Goal: Find contact information: Find contact information

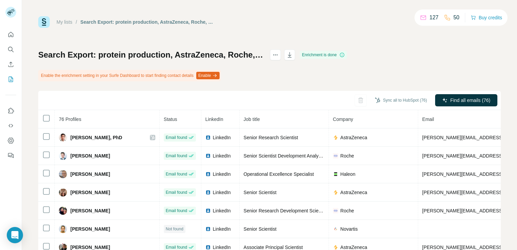
scroll to position [338, 0]
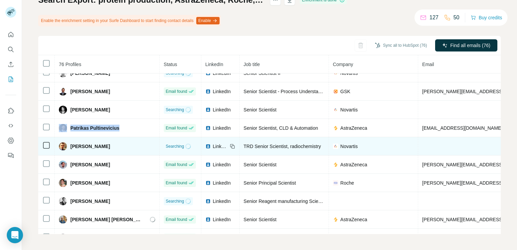
drag, startPoint x: 124, startPoint y: 143, endPoint x: 69, endPoint y: 143, distance: 54.8
click at [69, 143] on div "[PERSON_NAME]" at bounding box center [107, 146] width 96 height 8
copy span "[PERSON_NAME]"
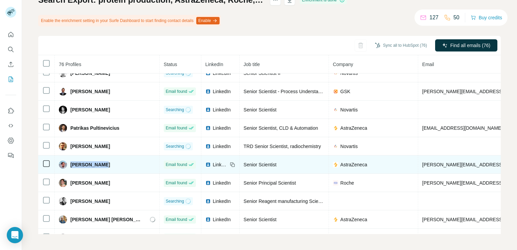
drag, startPoint x: 103, startPoint y: 163, endPoint x: 72, endPoint y: 162, distance: 31.1
click at [72, 162] on div "[PERSON_NAME]" at bounding box center [107, 164] width 96 height 8
copy span "[PERSON_NAME]"
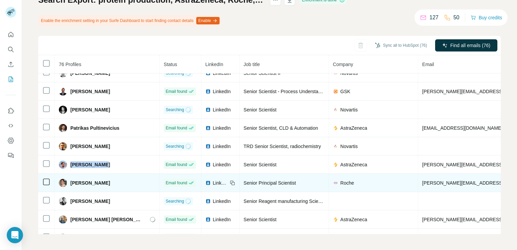
drag, startPoint x: 104, startPoint y: 179, endPoint x: 70, endPoint y: 184, distance: 34.1
click at [70, 184] on td "[PERSON_NAME]" at bounding box center [107, 182] width 105 height 18
copy span "[PERSON_NAME]"
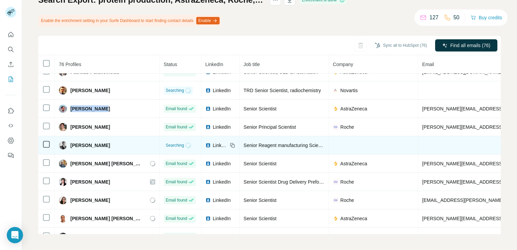
scroll to position [406, 0]
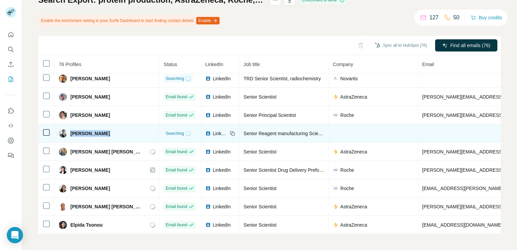
drag, startPoint x: 106, startPoint y: 130, endPoint x: 70, endPoint y: 132, distance: 35.9
click at [70, 132] on div "[PERSON_NAME]" at bounding box center [107, 133] width 96 height 8
copy span "[PERSON_NAME]"
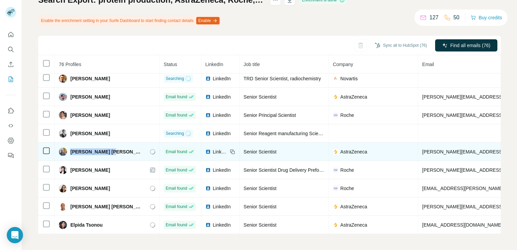
drag, startPoint x: 69, startPoint y: 147, endPoint x: 104, endPoint y: 148, distance: 35.2
click at [104, 148] on div "[PERSON_NAME] [PERSON_NAME]" at bounding box center [101, 151] width 84 height 8
copy span "[PERSON_NAME] [PERSON_NAME]"
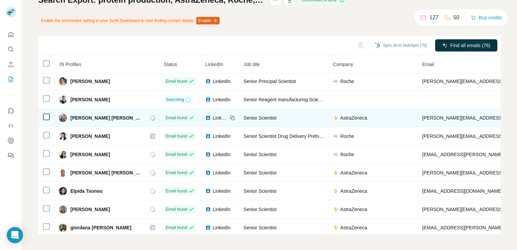
click at [150, 115] on icon at bounding box center [152, 117] width 5 height 5
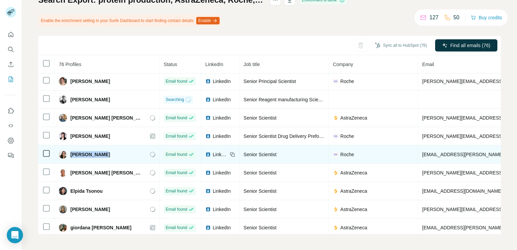
drag, startPoint x: 105, startPoint y: 150, endPoint x: 72, endPoint y: 151, distance: 33.2
click at [72, 151] on div "[PERSON_NAME]" at bounding box center [107, 154] width 96 height 8
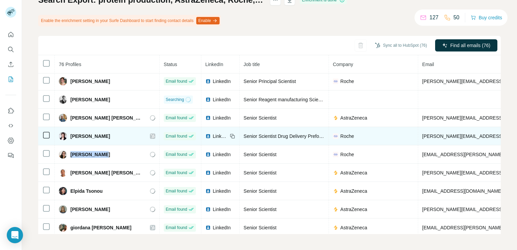
drag, startPoint x: 104, startPoint y: 131, endPoint x: 70, endPoint y: 132, distance: 33.8
click at [70, 132] on div "[PERSON_NAME]" at bounding box center [107, 136] width 96 height 8
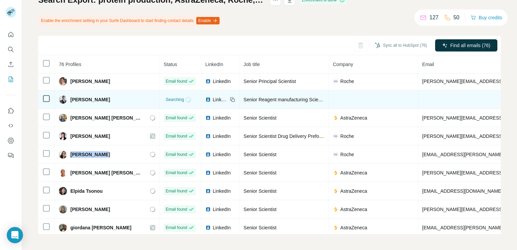
copy span "[PERSON_NAME]"
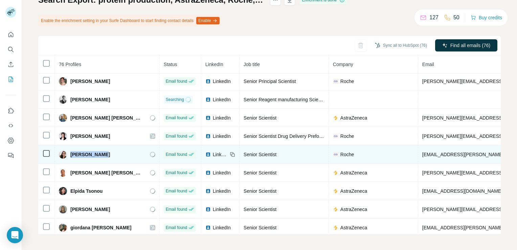
drag, startPoint x: 104, startPoint y: 153, endPoint x: 69, endPoint y: 150, distance: 34.9
click at [69, 150] on div "[PERSON_NAME]" at bounding box center [107, 154] width 96 height 8
copy span "[PERSON_NAME]"
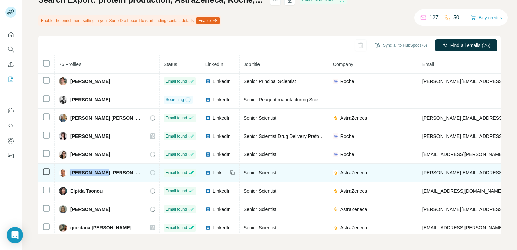
drag, startPoint x: 69, startPoint y: 169, endPoint x: 101, endPoint y: 168, distance: 32.5
click at [101, 168] on div "[PERSON_NAME] [PERSON_NAME]" at bounding box center [101, 172] width 84 height 8
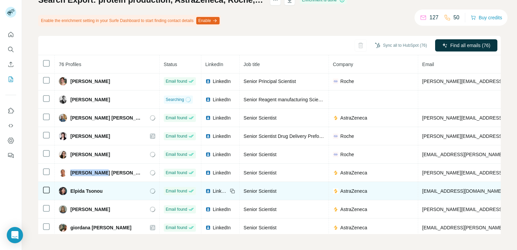
copy span "[PERSON_NAME]"
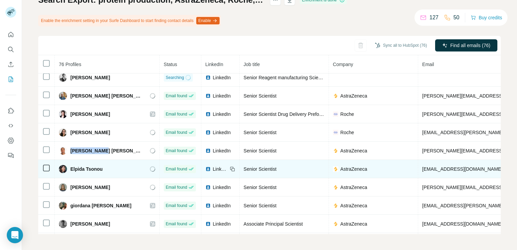
scroll to position [473, 0]
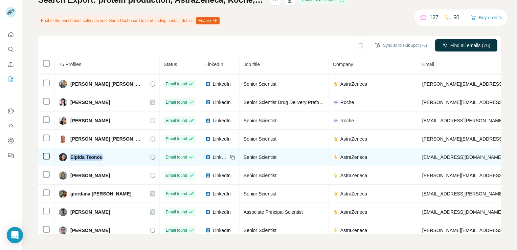
drag, startPoint x: 99, startPoint y: 153, endPoint x: 70, endPoint y: 154, distance: 29.1
click at [70, 154] on div "Elpida Tsonou" at bounding box center [107, 157] width 96 height 8
copy span "Elpida Tsonou"
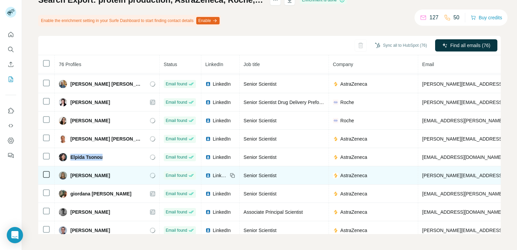
drag, startPoint x: 111, startPoint y: 170, endPoint x: 71, endPoint y: 172, distance: 40.3
click at [71, 172] on div "[PERSON_NAME]" at bounding box center [107, 175] width 96 height 8
copy span "[PERSON_NAME]"
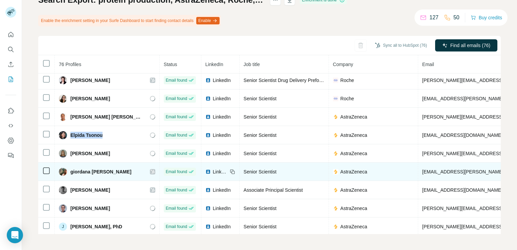
scroll to position [507, 0]
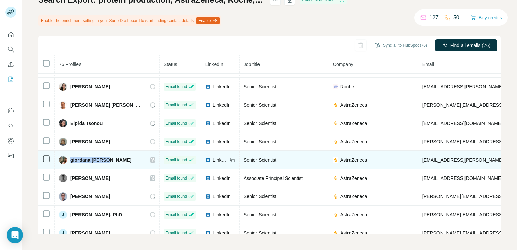
drag, startPoint x: 107, startPoint y: 155, endPoint x: 71, endPoint y: 152, distance: 36.3
click at [71, 156] on div "giordana [PERSON_NAME]" at bounding box center [107, 160] width 96 height 8
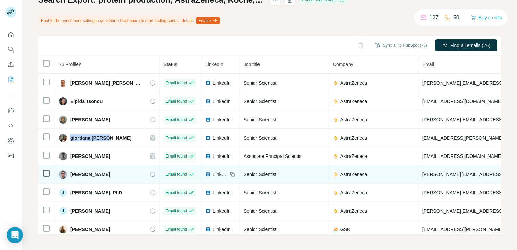
scroll to position [541, 0]
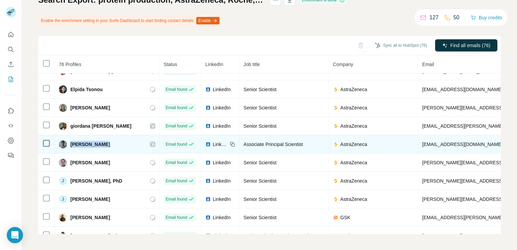
drag, startPoint x: 96, startPoint y: 141, endPoint x: 69, endPoint y: 141, distance: 26.7
click at [69, 141] on div "[PERSON_NAME]" at bounding box center [107, 144] width 96 height 8
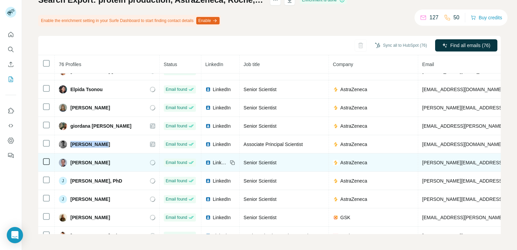
drag, startPoint x: 108, startPoint y: 158, endPoint x: 69, endPoint y: 153, distance: 39.6
click at [69, 153] on td "[PERSON_NAME]" at bounding box center [107, 162] width 105 height 18
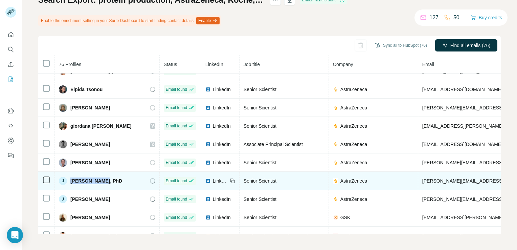
drag, startPoint x: 102, startPoint y: 175, endPoint x: 71, endPoint y: 173, distance: 31.2
click at [71, 177] on span "[PERSON_NAME], PhD" at bounding box center [96, 180] width 52 height 7
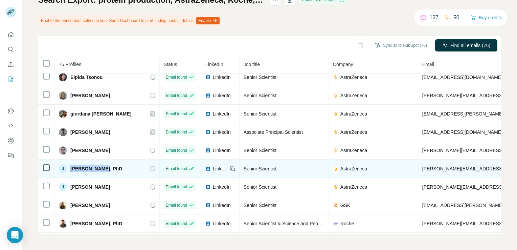
scroll to position [575, 0]
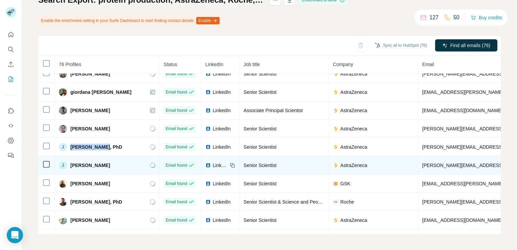
drag, startPoint x: 106, startPoint y: 161, endPoint x: 71, endPoint y: 160, distance: 34.5
click at [71, 161] on div "J [PERSON_NAME]" at bounding box center [107, 165] width 96 height 8
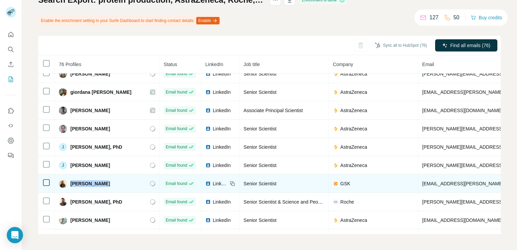
drag, startPoint x: 98, startPoint y: 178, endPoint x: 70, endPoint y: 181, distance: 28.2
click at [70, 181] on div "[PERSON_NAME]" at bounding box center [107, 183] width 96 height 8
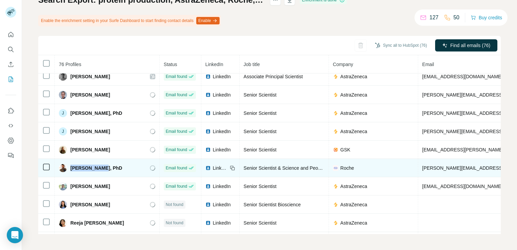
drag, startPoint x: 102, startPoint y: 162, endPoint x: 70, endPoint y: 163, distance: 31.5
click at [70, 164] on span "[PERSON_NAME], PhD" at bounding box center [96, 167] width 52 height 7
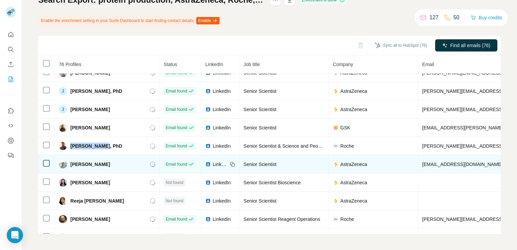
scroll to position [643, 0]
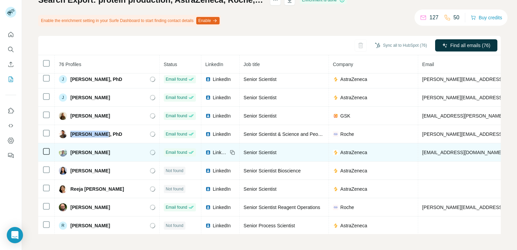
drag, startPoint x: 113, startPoint y: 147, endPoint x: 72, endPoint y: 148, distance: 41.0
click at [72, 148] on div "[PERSON_NAME]" at bounding box center [107, 152] width 96 height 8
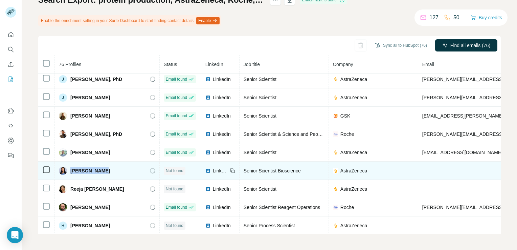
drag, startPoint x: 98, startPoint y: 166, endPoint x: 71, endPoint y: 166, distance: 27.4
click at [71, 167] on span "[PERSON_NAME]" at bounding box center [90, 170] width 40 height 7
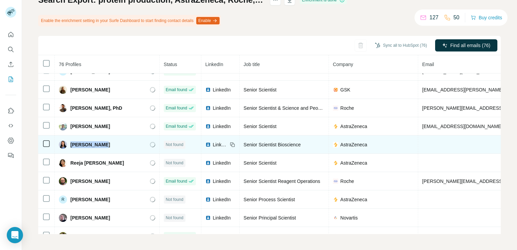
scroll to position [676, 0]
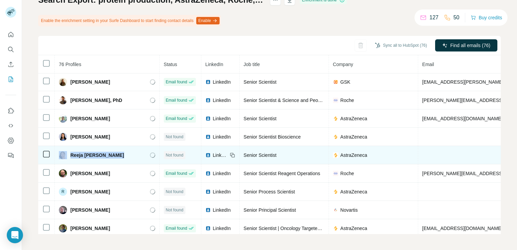
drag, startPoint x: 113, startPoint y: 149, endPoint x: 65, endPoint y: 152, distance: 47.4
click at [65, 152] on div "Reeja [PERSON_NAME]" at bounding box center [107, 155] width 96 height 8
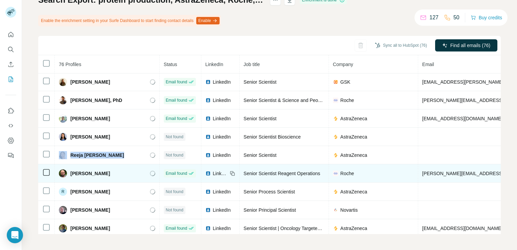
drag, startPoint x: 114, startPoint y: 168, endPoint x: 68, endPoint y: 167, distance: 45.7
click at [68, 169] on div "[PERSON_NAME]" at bounding box center [107, 173] width 96 height 8
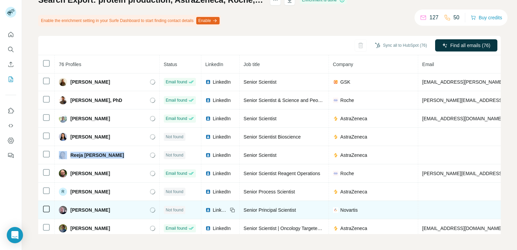
scroll to position [710, 0]
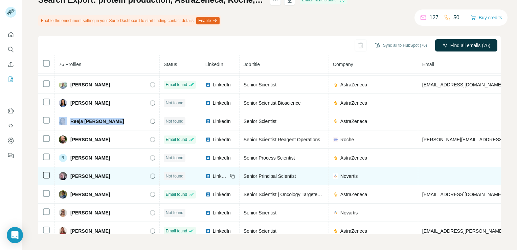
drag, startPoint x: 110, startPoint y: 171, endPoint x: 66, endPoint y: 172, distance: 44.0
click at [66, 172] on div "[PERSON_NAME]" at bounding box center [107, 176] width 96 height 8
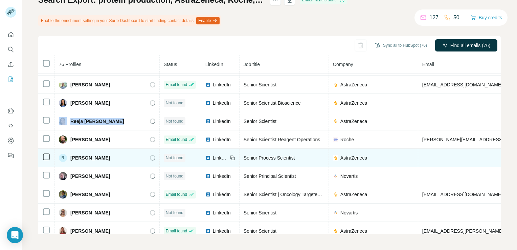
scroll to position [744, 0]
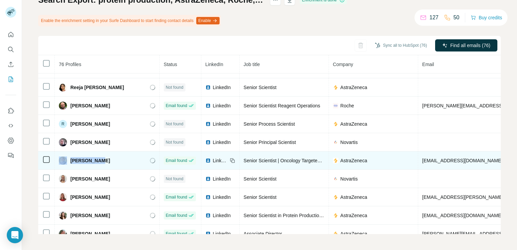
drag, startPoint x: 97, startPoint y: 155, endPoint x: 66, endPoint y: 154, distance: 31.1
click at [66, 156] on div "[PERSON_NAME]" at bounding box center [107, 160] width 96 height 8
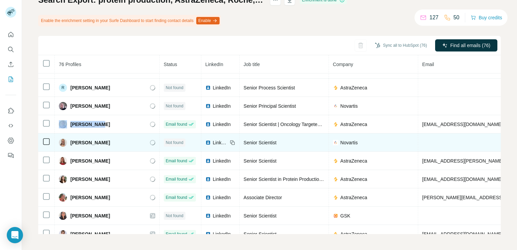
scroll to position [817, 0]
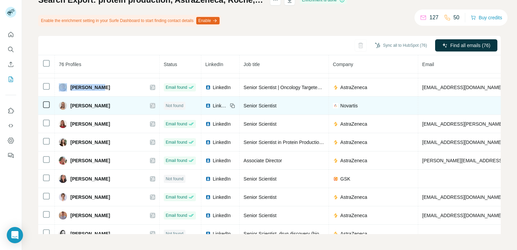
drag, startPoint x: 111, startPoint y: 97, endPoint x: 70, endPoint y: 100, distance: 41.0
click at [70, 101] on div "[PERSON_NAME]" at bounding box center [107, 105] width 96 height 8
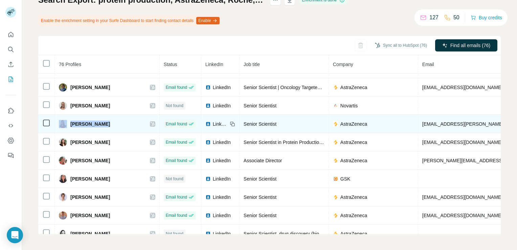
drag, startPoint x: 102, startPoint y: 117, endPoint x: 66, endPoint y: 117, distance: 36.2
click at [66, 120] on div "[PERSON_NAME]" at bounding box center [84, 124] width 51 height 8
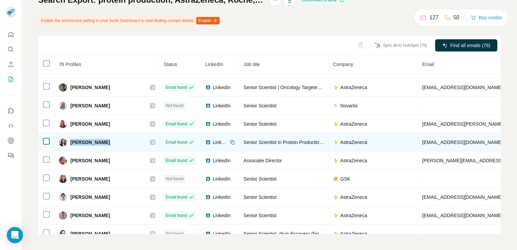
drag, startPoint x: 103, startPoint y: 136, endPoint x: 70, endPoint y: 134, distance: 32.8
click at [70, 138] on div "[PERSON_NAME]" at bounding box center [107, 142] width 96 height 8
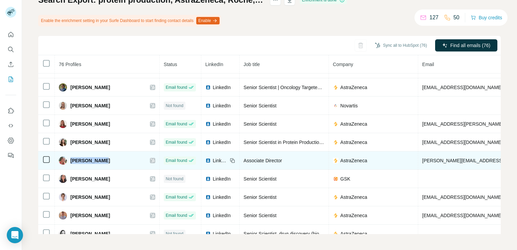
drag, startPoint x: 88, startPoint y: 155, endPoint x: 71, endPoint y: 155, distance: 16.9
click at [71, 156] on div "[PERSON_NAME]" at bounding box center [107, 160] width 96 height 8
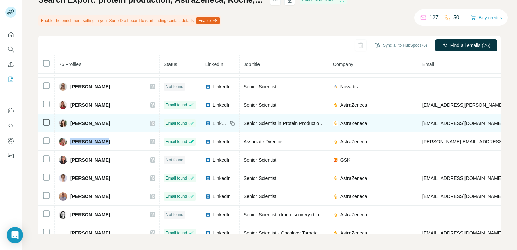
scroll to position [851, 0]
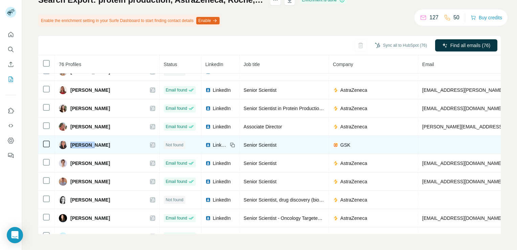
drag, startPoint x: 91, startPoint y: 139, endPoint x: 71, endPoint y: 139, distance: 20.0
click at [71, 141] on div "[PERSON_NAME]" at bounding box center [107, 145] width 96 height 8
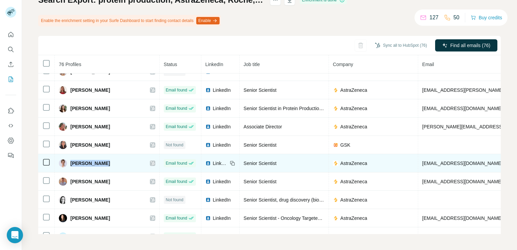
drag, startPoint x: 104, startPoint y: 156, endPoint x: 72, endPoint y: 156, distance: 32.8
click at [72, 159] on div "[PERSON_NAME]" at bounding box center [107, 163] width 96 height 8
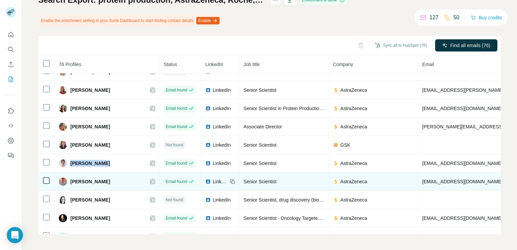
drag, startPoint x: 120, startPoint y: 172, endPoint x: 71, endPoint y: 176, distance: 49.2
click at [71, 178] on span "[PERSON_NAME]" at bounding box center [90, 181] width 40 height 7
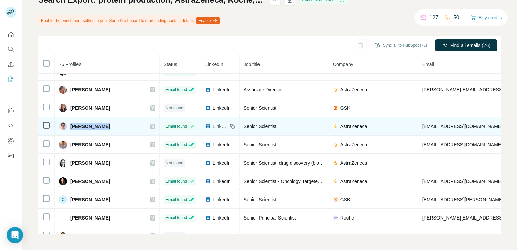
scroll to position [918, 0]
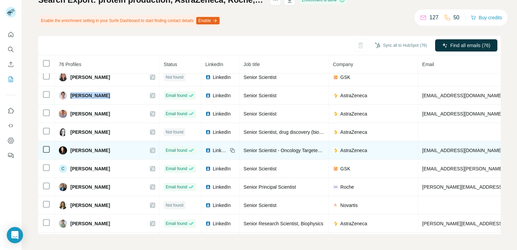
drag, startPoint x: 116, startPoint y: 144, endPoint x: 71, endPoint y: 144, distance: 45.0
click at [71, 146] on div "[PERSON_NAME]" at bounding box center [107, 150] width 96 height 8
drag, startPoint x: 471, startPoint y: 144, endPoint x: 400, endPoint y: 148, distance: 70.5
click at [418, 148] on td "[EMAIL_ADDRESS][DOMAIN_NAME]" at bounding box center [521, 150] width 206 height 18
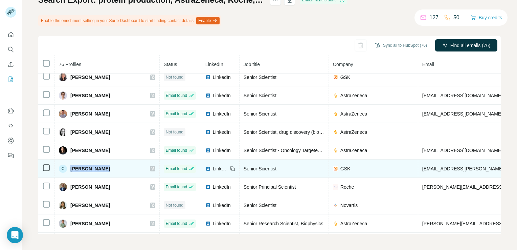
drag, startPoint x: 108, startPoint y: 160, endPoint x: 71, endPoint y: 162, distance: 36.9
click at [71, 164] on div "C Chi [PERSON_NAME]" at bounding box center [107, 168] width 96 height 8
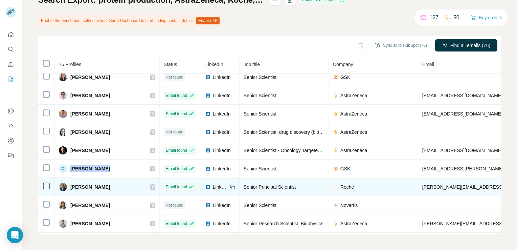
drag, startPoint x: 102, startPoint y: 182, endPoint x: 71, endPoint y: 180, distance: 31.2
click at [71, 183] on div "[PERSON_NAME]" at bounding box center [107, 187] width 96 height 8
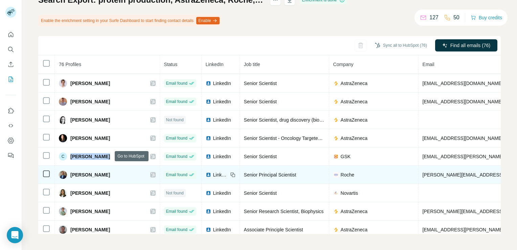
scroll to position [964, 0]
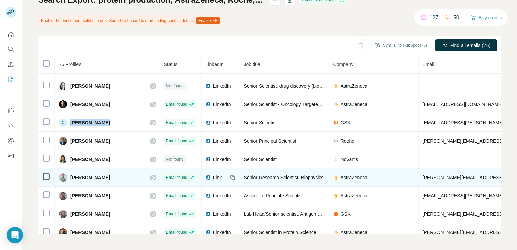
drag, startPoint x: 102, startPoint y: 169, endPoint x: 65, endPoint y: 170, distance: 37.2
click at [65, 173] on div "[PERSON_NAME]" at bounding box center [107, 177] width 97 height 8
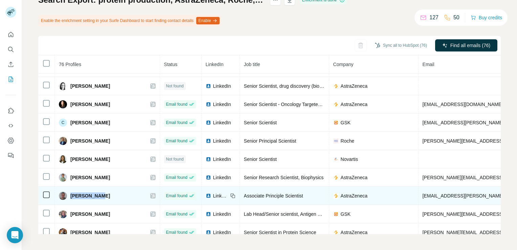
drag, startPoint x: 100, startPoint y: 189, endPoint x: 71, endPoint y: 190, distance: 29.5
click at [71, 191] on div "[PERSON_NAME]" at bounding box center [107, 195] width 97 height 8
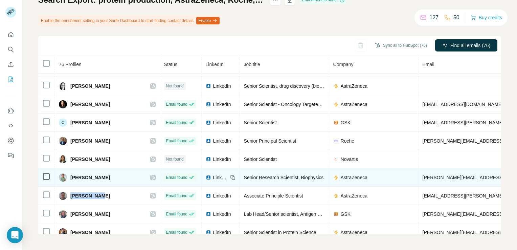
scroll to position [998, 0]
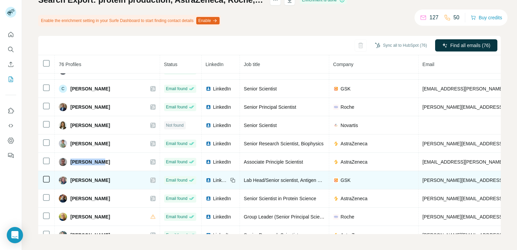
drag, startPoint x: 101, startPoint y: 173, endPoint x: 68, endPoint y: 173, distance: 32.5
click at [68, 176] on div "[PERSON_NAME]" at bounding box center [107, 180] width 97 height 8
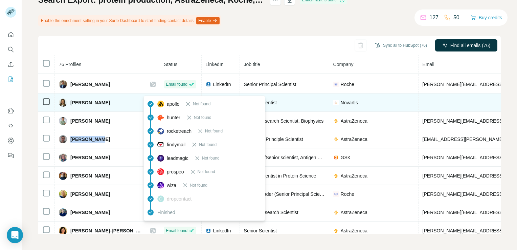
scroll to position [1032, 0]
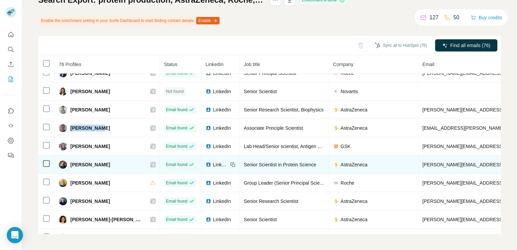
drag, startPoint x: 111, startPoint y: 156, endPoint x: 70, endPoint y: 155, distance: 40.6
click at [70, 160] on div "[PERSON_NAME]" at bounding box center [107, 164] width 97 height 8
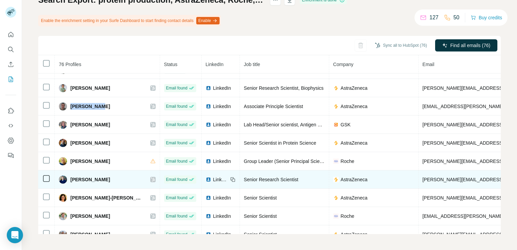
scroll to position [1066, 0]
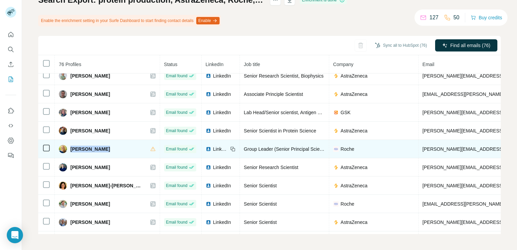
drag, startPoint x: 106, startPoint y: 141, endPoint x: 71, endPoint y: 141, distance: 34.5
click at [71, 145] on div "[PERSON_NAME]" at bounding box center [107, 149] width 97 height 8
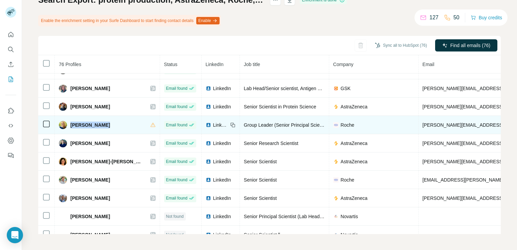
scroll to position [1100, 0]
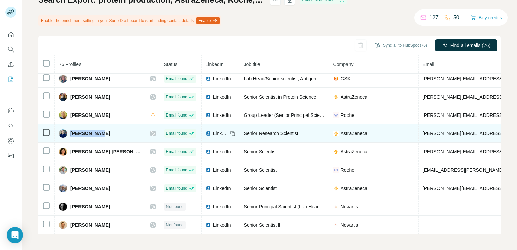
drag, startPoint x: 96, startPoint y: 126, endPoint x: 70, endPoint y: 126, distance: 25.4
click at [70, 130] on span "[PERSON_NAME]" at bounding box center [90, 133] width 40 height 7
drag, startPoint x: 72, startPoint y: 126, endPoint x: 108, endPoint y: 126, distance: 35.8
click at [108, 129] on div "[PERSON_NAME]" at bounding box center [107, 133] width 97 height 8
drag, startPoint x: 106, startPoint y: 124, endPoint x: 71, endPoint y: 124, distance: 34.8
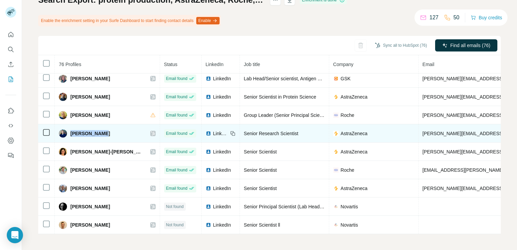
click at [71, 129] on div "[PERSON_NAME]" at bounding box center [107, 133] width 97 height 8
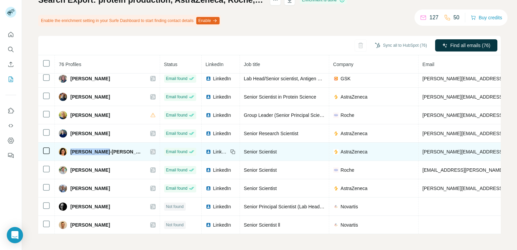
drag, startPoint x: 70, startPoint y: 142, endPoint x: 102, endPoint y: 144, distance: 32.2
click at [102, 147] on div "[PERSON_NAME]-[PERSON_NAME]" at bounding box center [101, 151] width 85 height 8
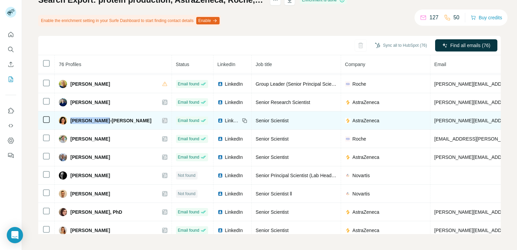
scroll to position [1119, 0]
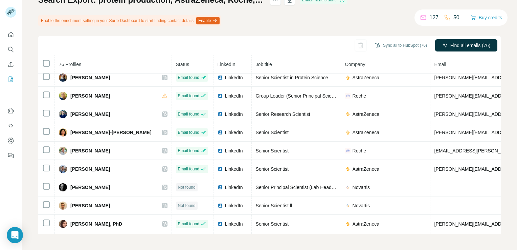
click at [356, 21] on div "Search Export: protein production, AstraZeneca, Roche, Novartis, GSK, [PERSON_N…" at bounding box center [269, 114] width 462 height 239
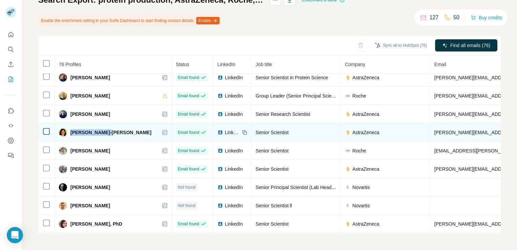
drag, startPoint x: 70, startPoint y: 122, endPoint x: 104, endPoint y: 128, distance: 34.3
click at [104, 128] on td "[PERSON_NAME]-[PERSON_NAME]" at bounding box center [113, 132] width 117 height 18
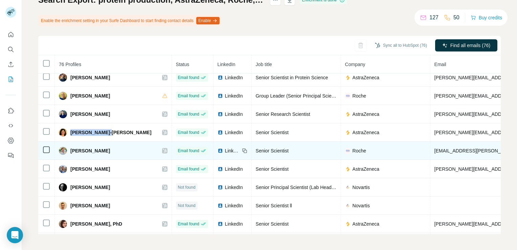
scroll to position [1153, 0]
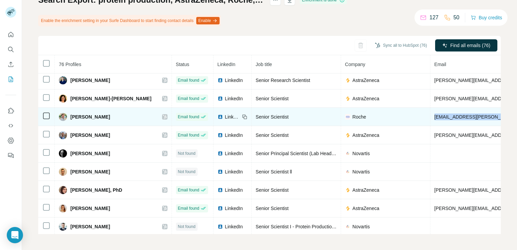
drag, startPoint x: 472, startPoint y: 109, endPoint x: 402, endPoint y: 109, distance: 70.3
click at [106, 113] on div "[PERSON_NAME]" at bounding box center [113, 117] width 109 height 8
click at [106, 113] on span "[PERSON_NAME]" at bounding box center [90, 116] width 40 height 7
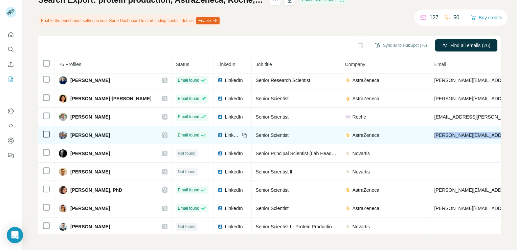
drag, startPoint x: 403, startPoint y: 127, endPoint x: 483, endPoint y: 128, distance: 80.2
click at [434, 132] on span "[PERSON_NAME][EMAIL_ADDRESS][PERSON_NAME][DOMAIN_NAME]" at bounding box center [513, 134] width 158 height 5
